Goal: Task Accomplishment & Management: Manage account settings

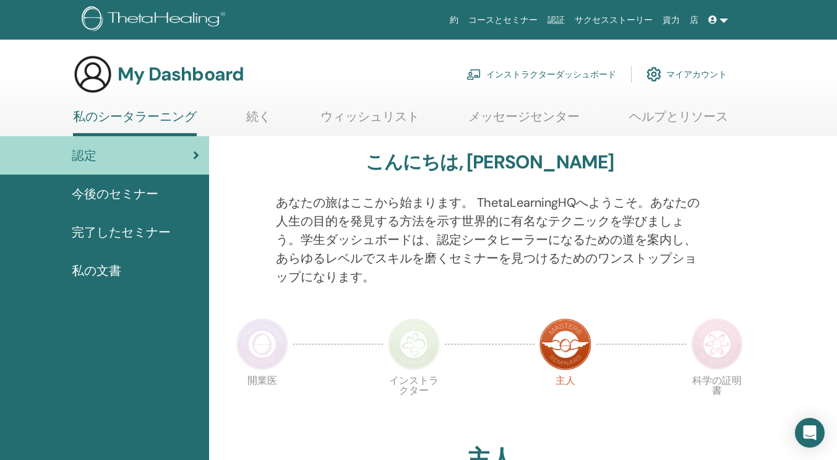
click at [559, 67] on link "インストラクターダッシュボード" at bounding box center [542, 74] width 150 height 27
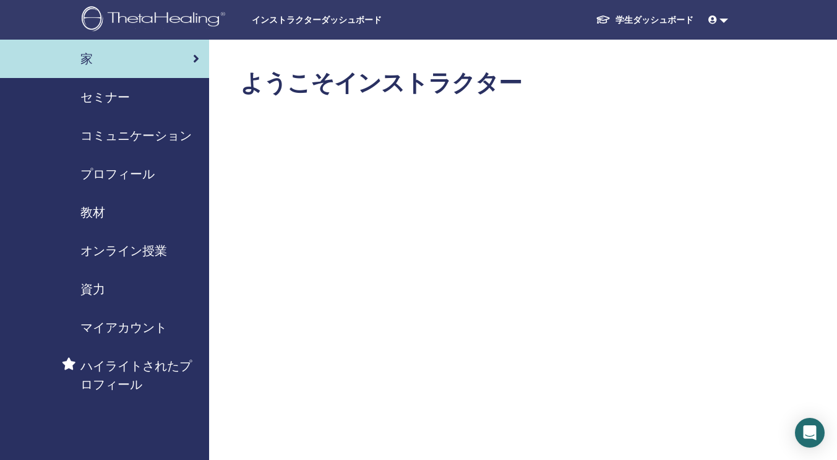
click at [129, 100] on span "セミナー" at bounding box center [105, 97] width 50 height 19
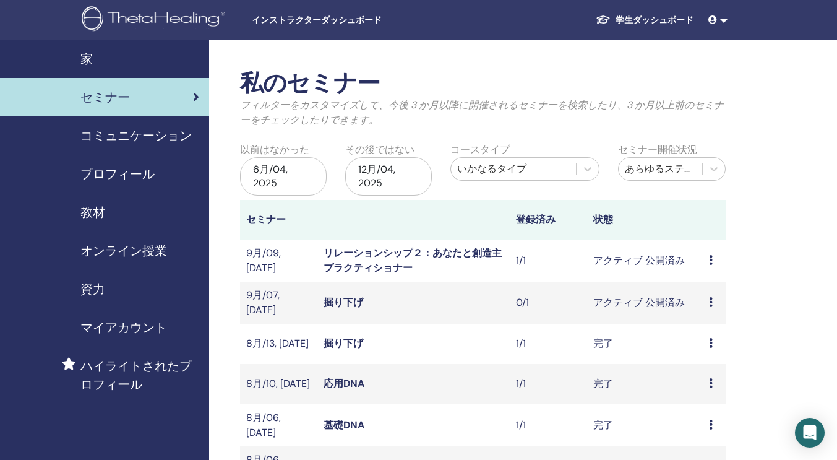
click at [707, 303] on td "プレビュー 編集 出席者 キャンセル" at bounding box center [714, 303] width 23 height 42
click at [710, 301] on icon at bounding box center [711, 302] width 4 height 10
click at [709, 315] on link "プレビュー" at bounding box center [714, 311] width 50 height 13
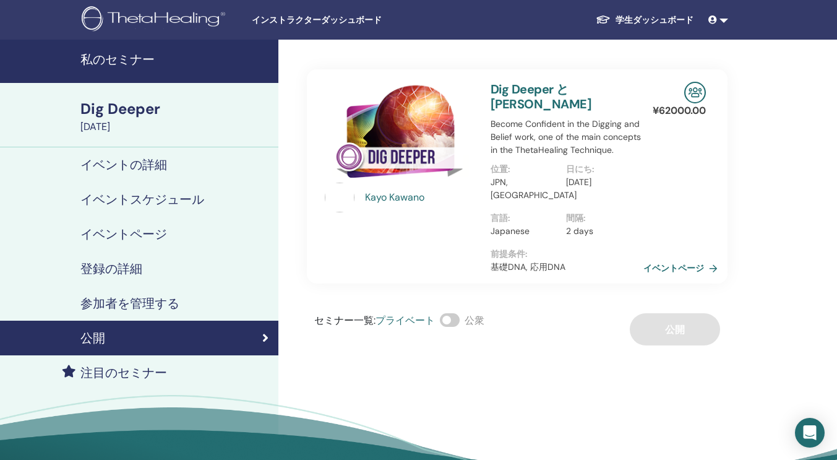
click at [685, 263] on link "イベントページ" at bounding box center [683, 268] width 79 height 19
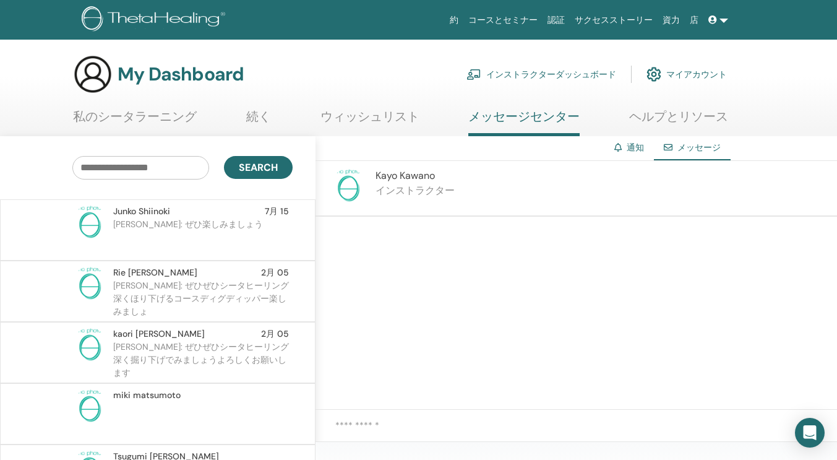
click at [135, 163] on input "text" at bounding box center [140, 168] width 137 height 24
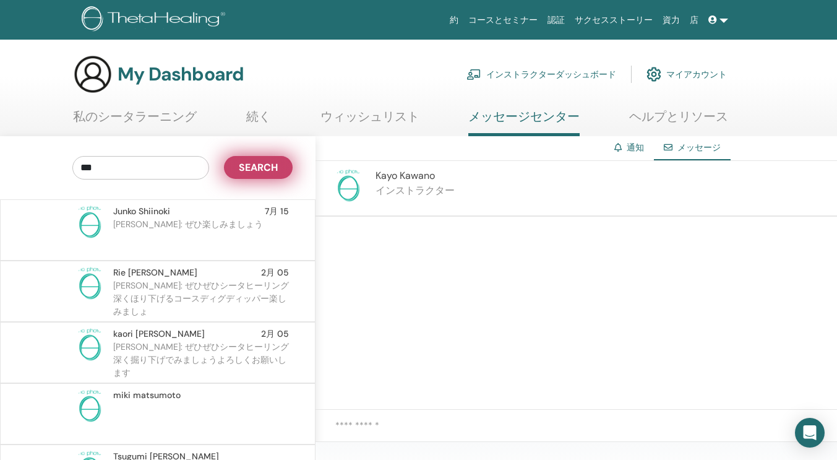
type input "***"
click at [250, 168] on span "Search" at bounding box center [258, 167] width 39 height 13
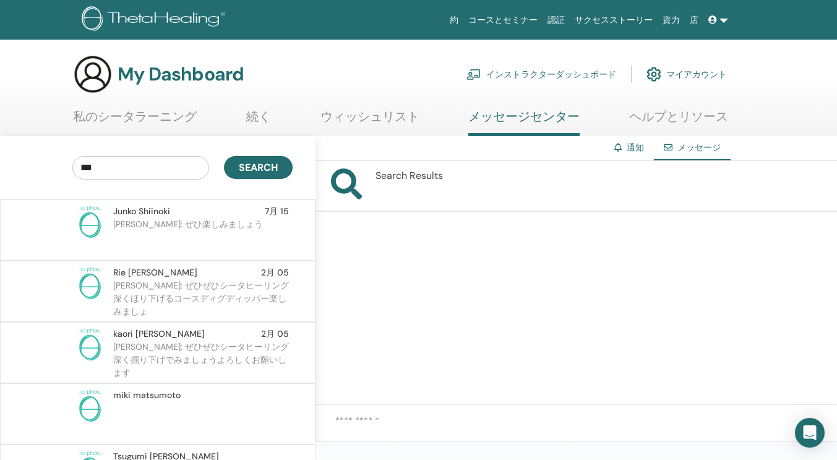
click at [345, 192] on icon at bounding box center [346, 185] width 31 height 35
click at [525, 16] on link "コースとセミナー" at bounding box center [503, 20] width 79 height 23
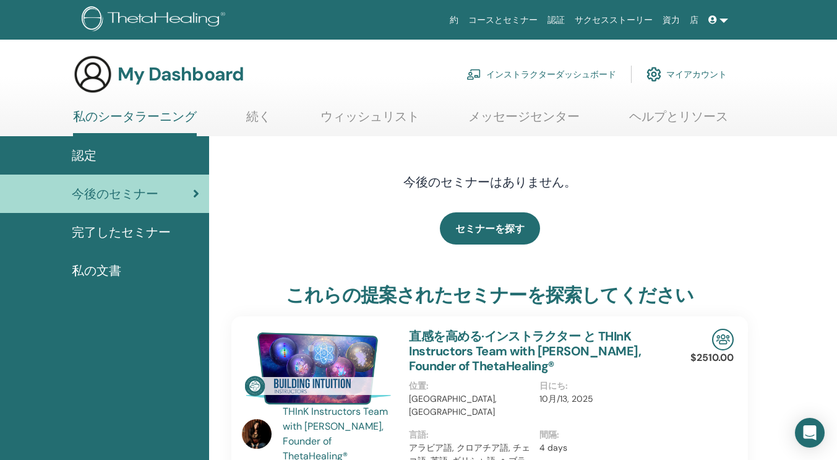
click at [559, 72] on link "インストラクターダッシュボード" at bounding box center [542, 74] width 150 height 27
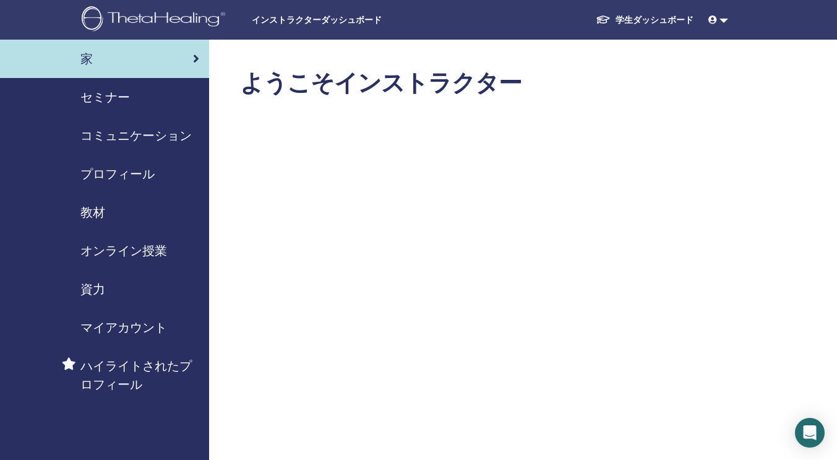
click at [111, 98] on span "セミナー" at bounding box center [105, 97] width 50 height 19
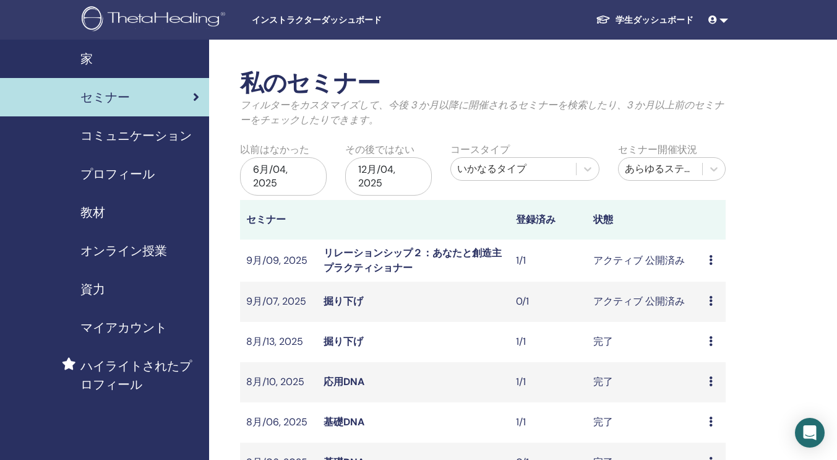
click at [711, 301] on icon at bounding box center [711, 301] width 4 height 10
click at [707, 296] on td "プレビュー 編集 出席者 キャンセル" at bounding box center [714, 302] width 23 height 40
click at [699, 301] on td "アクティブ 公開済み" at bounding box center [645, 302] width 116 height 40
click at [711, 300] on icon at bounding box center [711, 301] width 4 height 10
click at [709, 313] on link "プレビュー" at bounding box center [714, 309] width 50 height 13
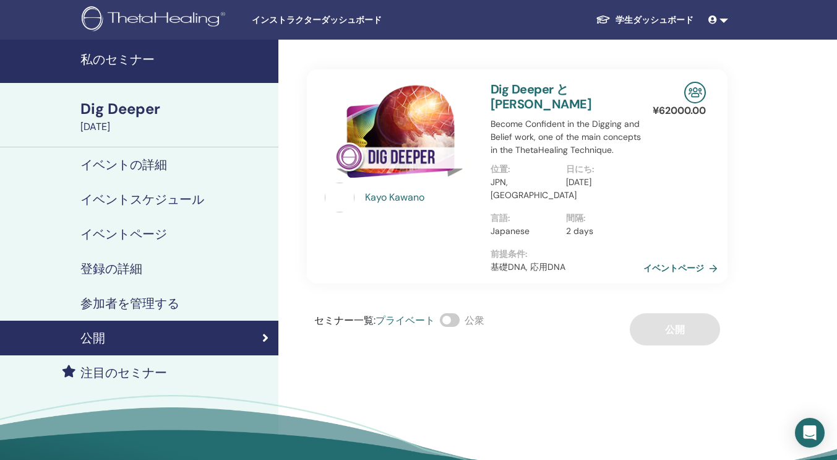
click at [663, 264] on link "イベントページ" at bounding box center [683, 268] width 79 height 19
